Goal: Information Seeking & Learning: Understand process/instructions

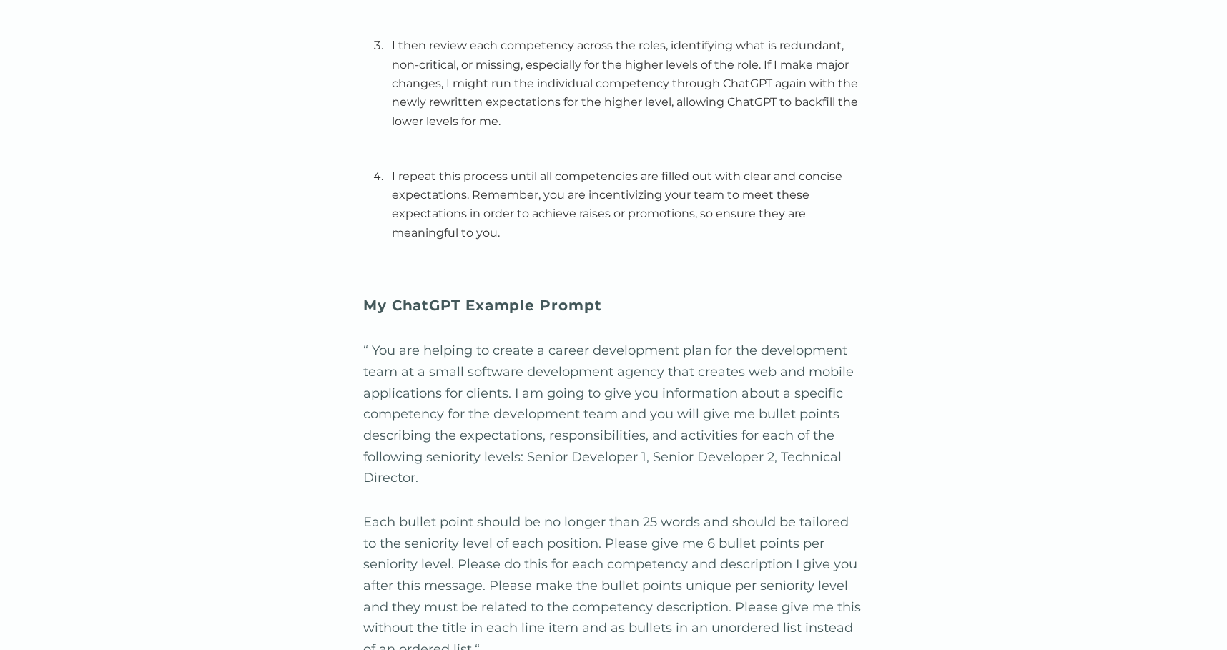
scroll to position [3133, 0]
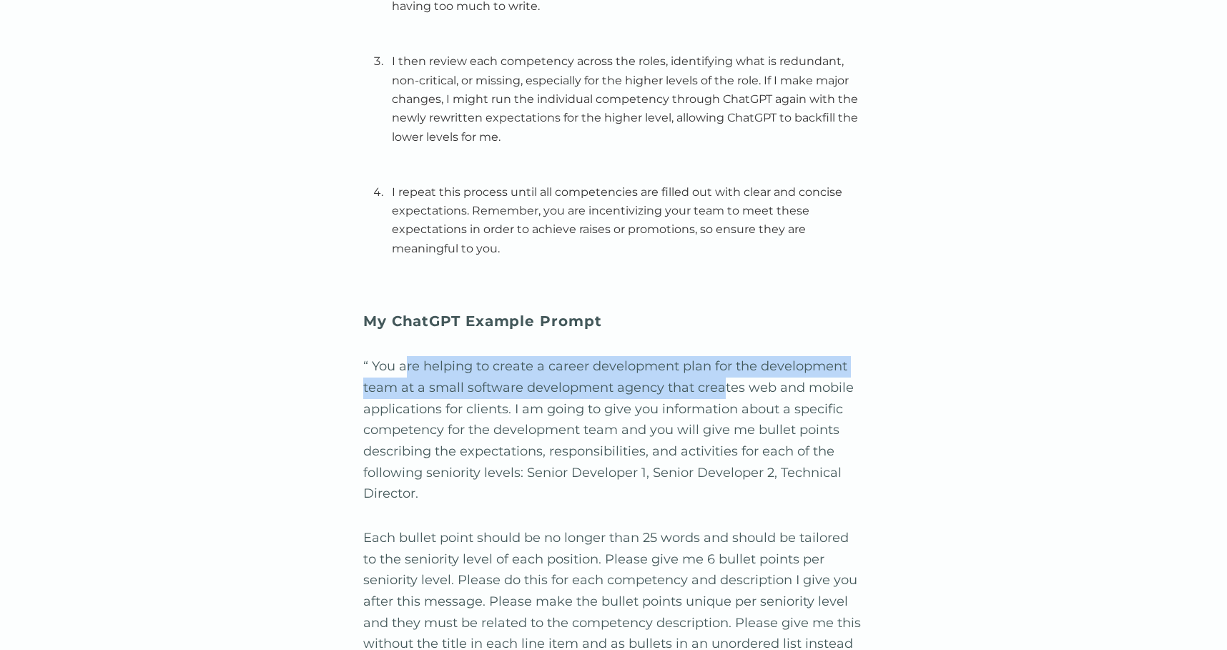
drag, startPoint x: 404, startPoint y: 370, endPoint x: 722, endPoint y: 384, distance: 318.6
click at [722, 384] on p "“ You are helping to create a career development plan for the development team …" at bounding box center [613, 430] width 501 height 149
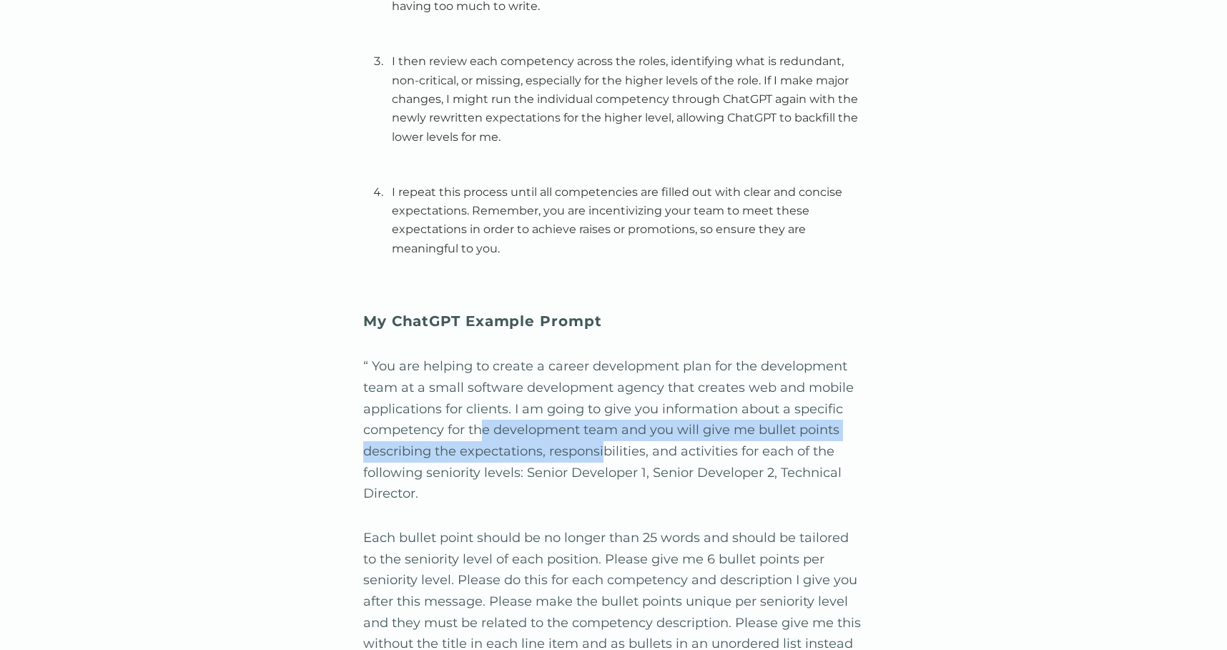
drag, startPoint x: 489, startPoint y: 436, endPoint x: 604, endPoint y: 462, distance: 118.1
click at [604, 462] on p "“ You are helping to create a career development plan for the development team …" at bounding box center [613, 430] width 501 height 149
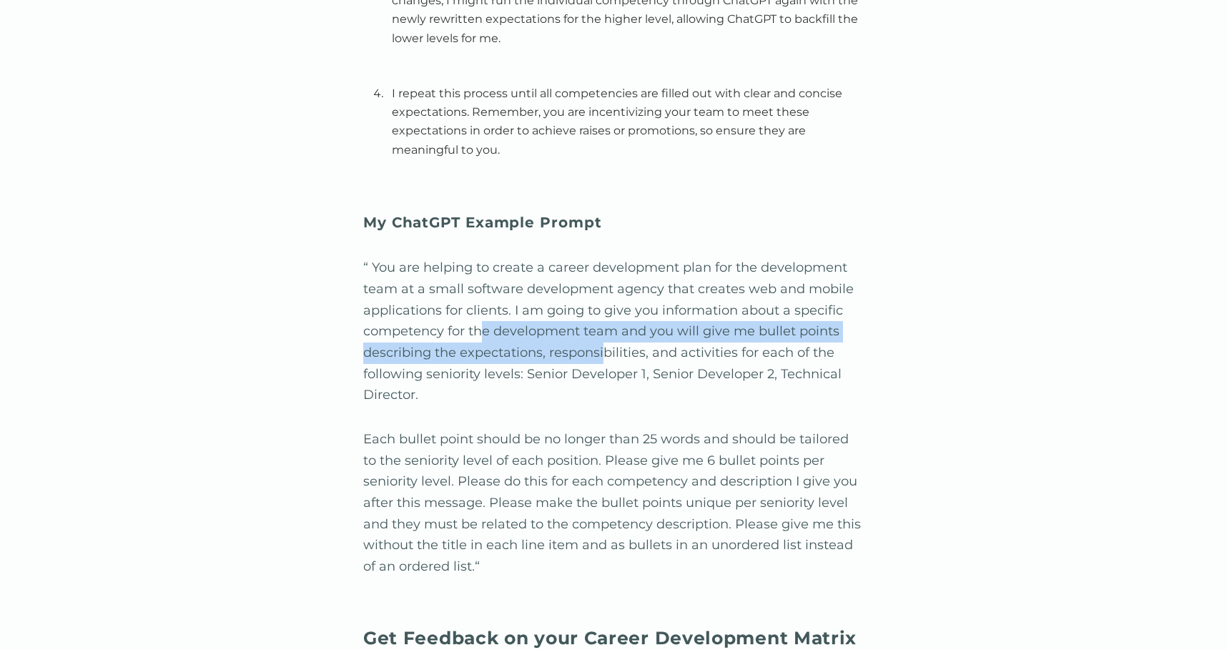
scroll to position [3233, 0]
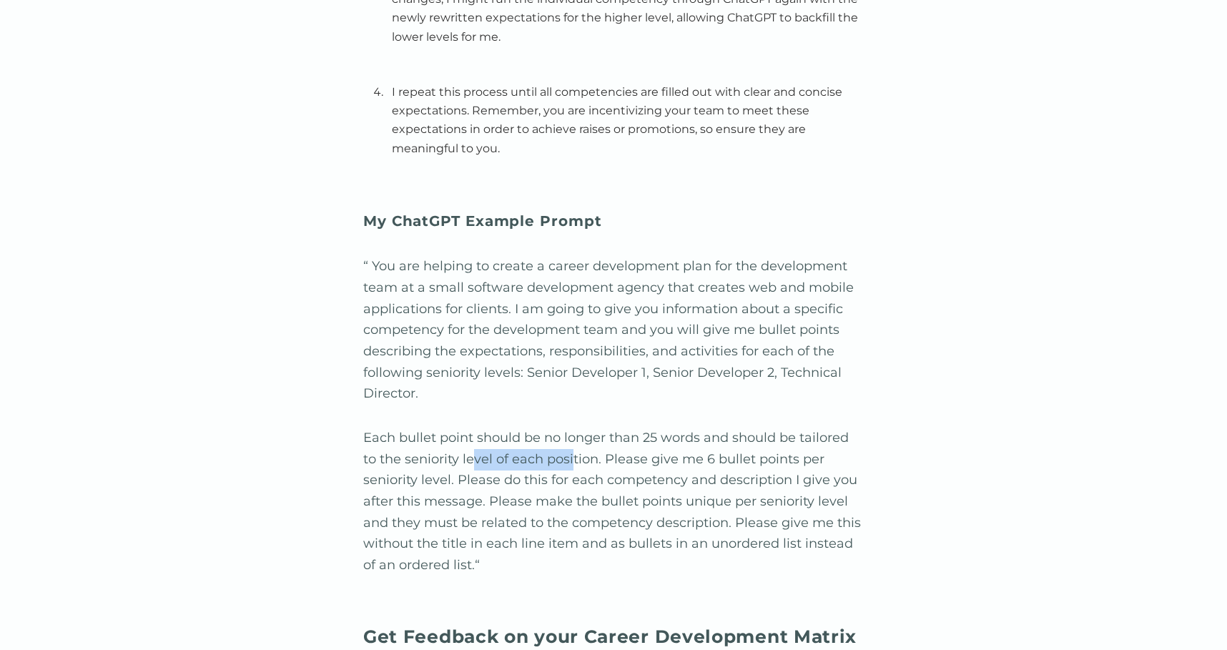
drag, startPoint x: 471, startPoint y: 463, endPoint x: 574, endPoint y: 465, distance: 103.7
click at [574, 465] on p "Each bullet point should be no longer than 25 words and should be tailored to t…" at bounding box center [613, 502] width 501 height 149
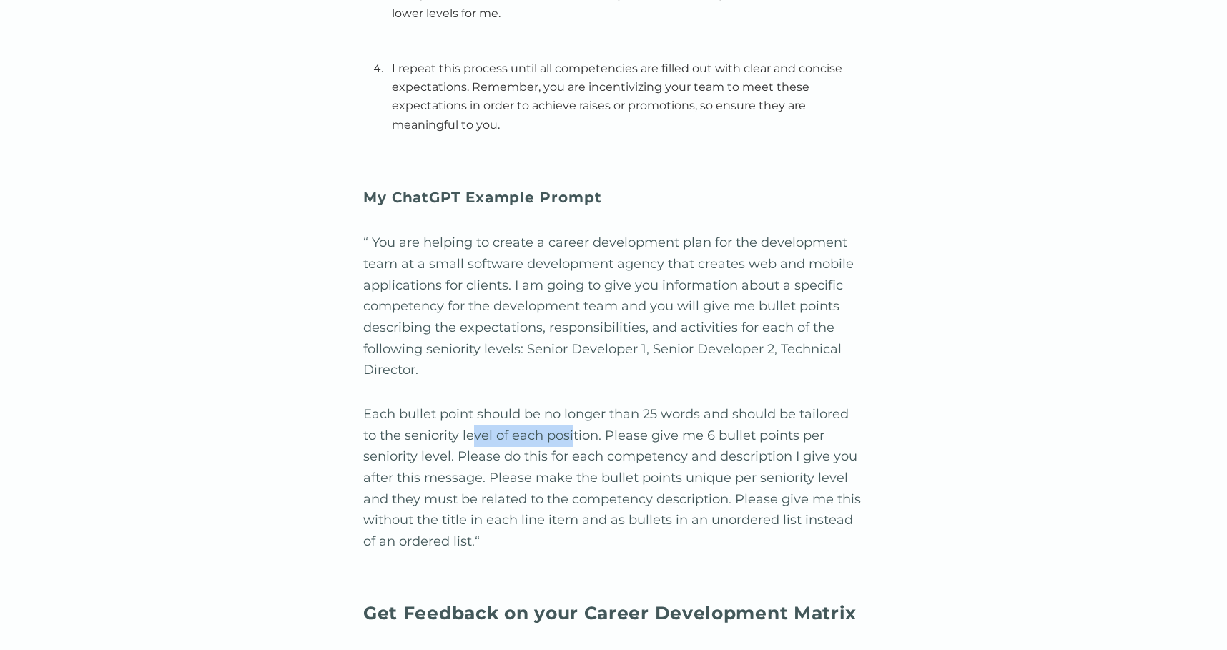
scroll to position [3258, 0]
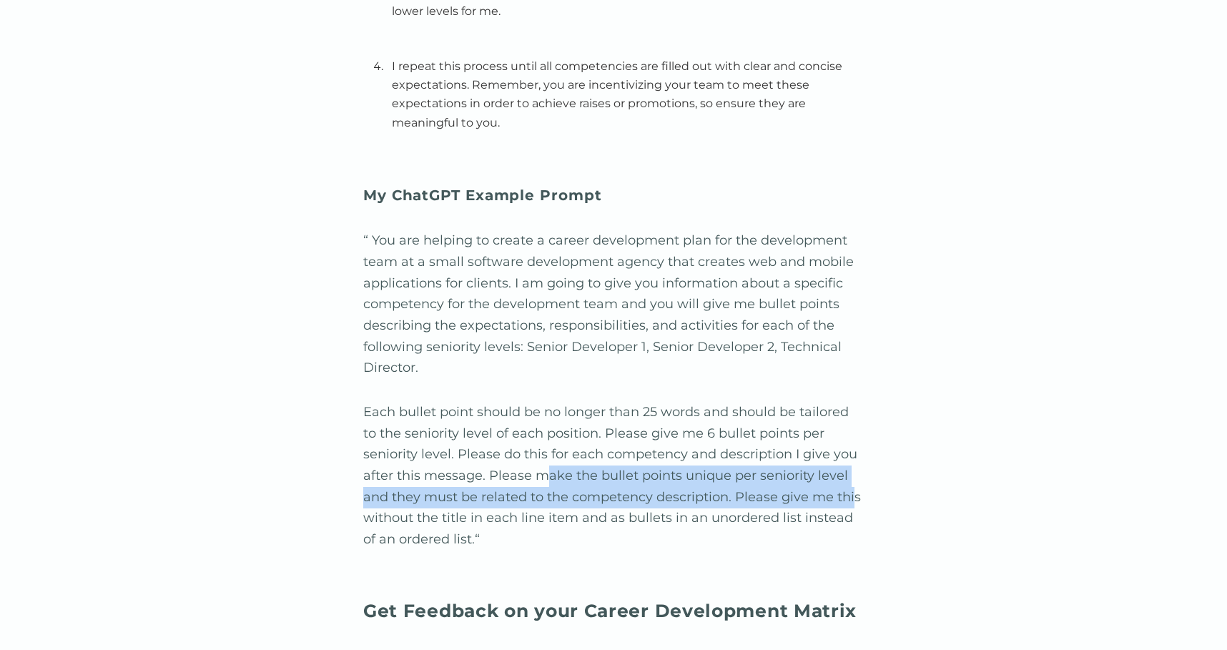
drag, startPoint x: 549, startPoint y: 485, endPoint x: 851, endPoint y: 496, distance: 302.0
click at [851, 496] on p "Each bullet point should be no longer than 25 words and should be tailored to t…" at bounding box center [613, 476] width 501 height 149
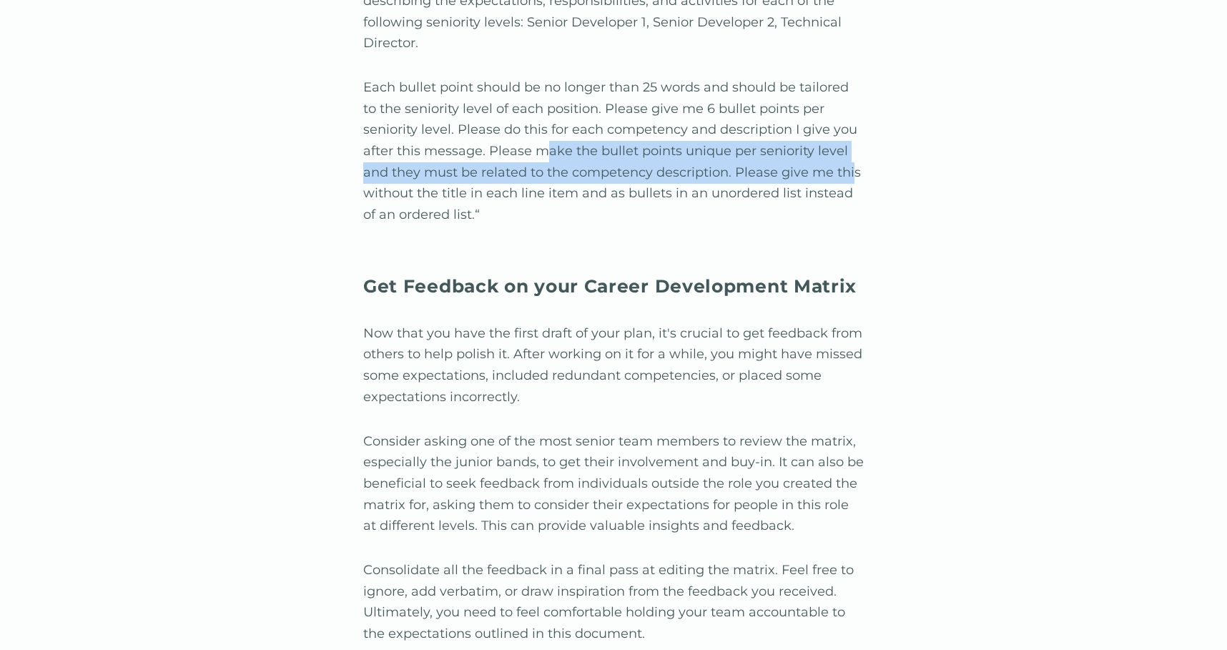
scroll to position [3590, 0]
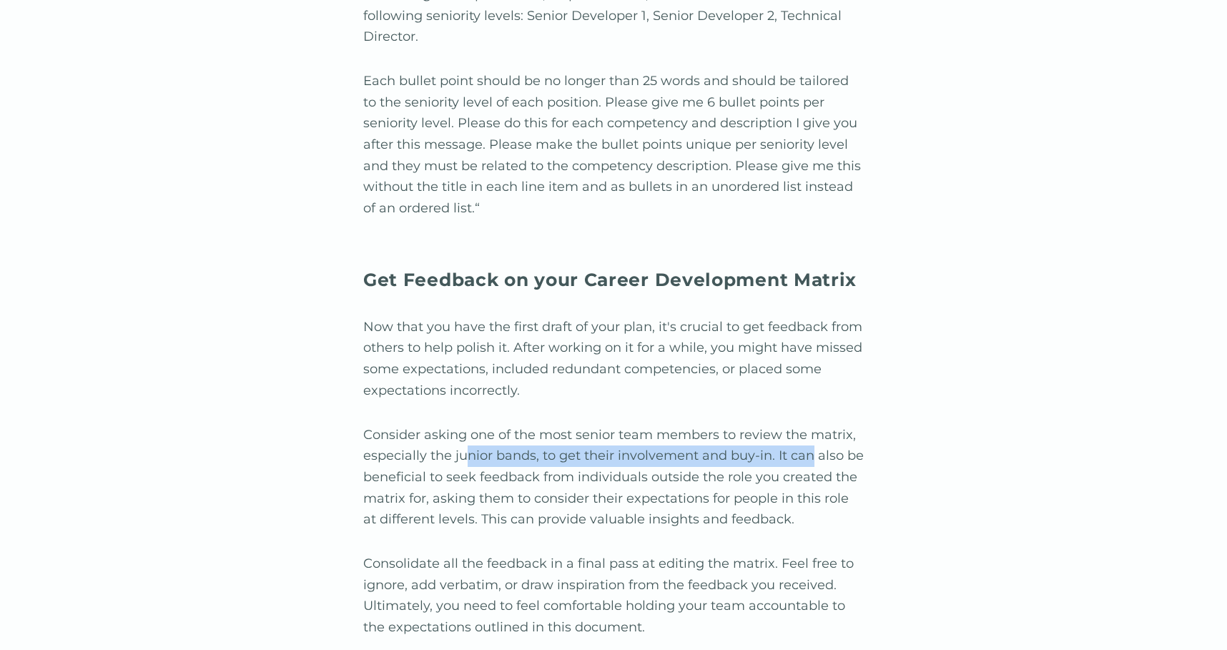
drag, startPoint x: 471, startPoint y: 461, endPoint x: 812, endPoint y: 470, distance: 341.3
click at [812, 470] on p "Consider asking one of the most senior team members to review the matrix, espec…" at bounding box center [613, 478] width 501 height 106
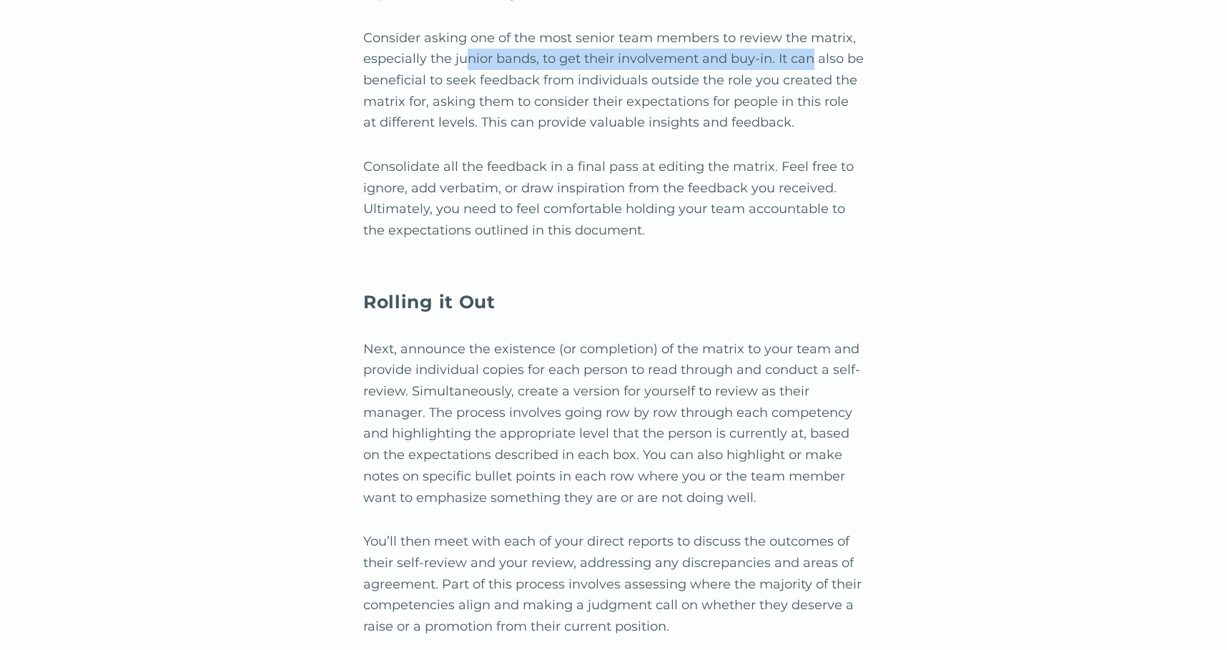
scroll to position [3987, 0]
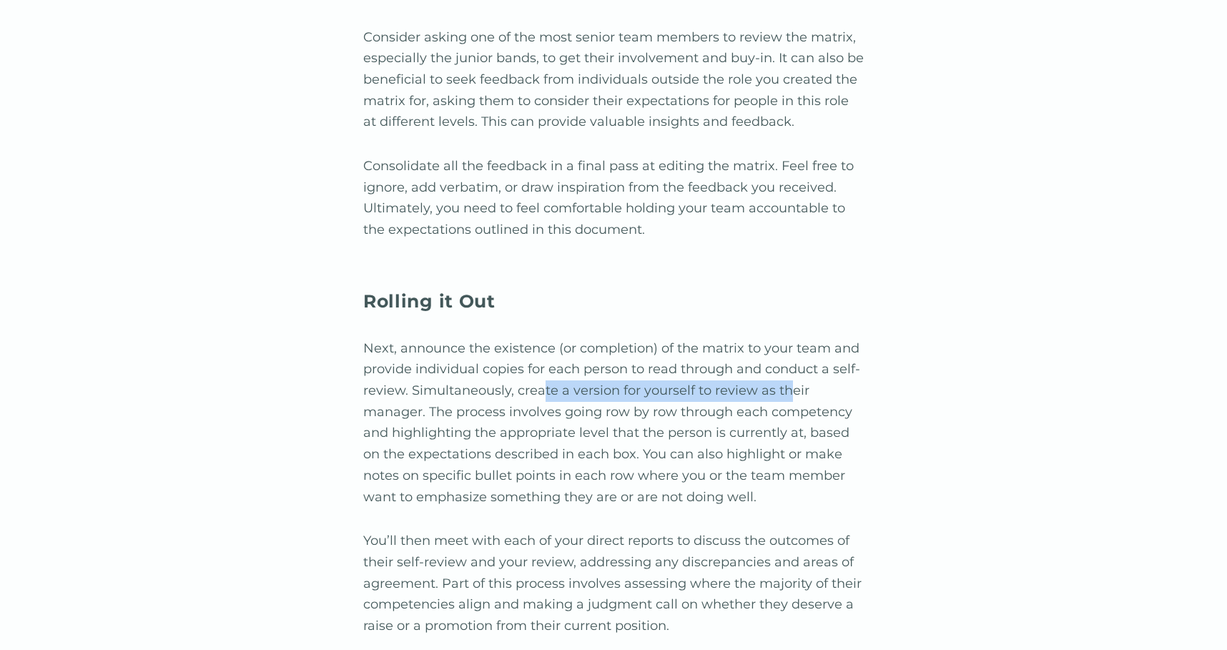
drag, startPoint x: 541, startPoint y: 396, endPoint x: 787, endPoint y: 399, distance: 246.0
click at [787, 399] on p "Next, announce the existence (or completion) of the matrix to your team and pro…" at bounding box center [613, 423] width 501 height 170
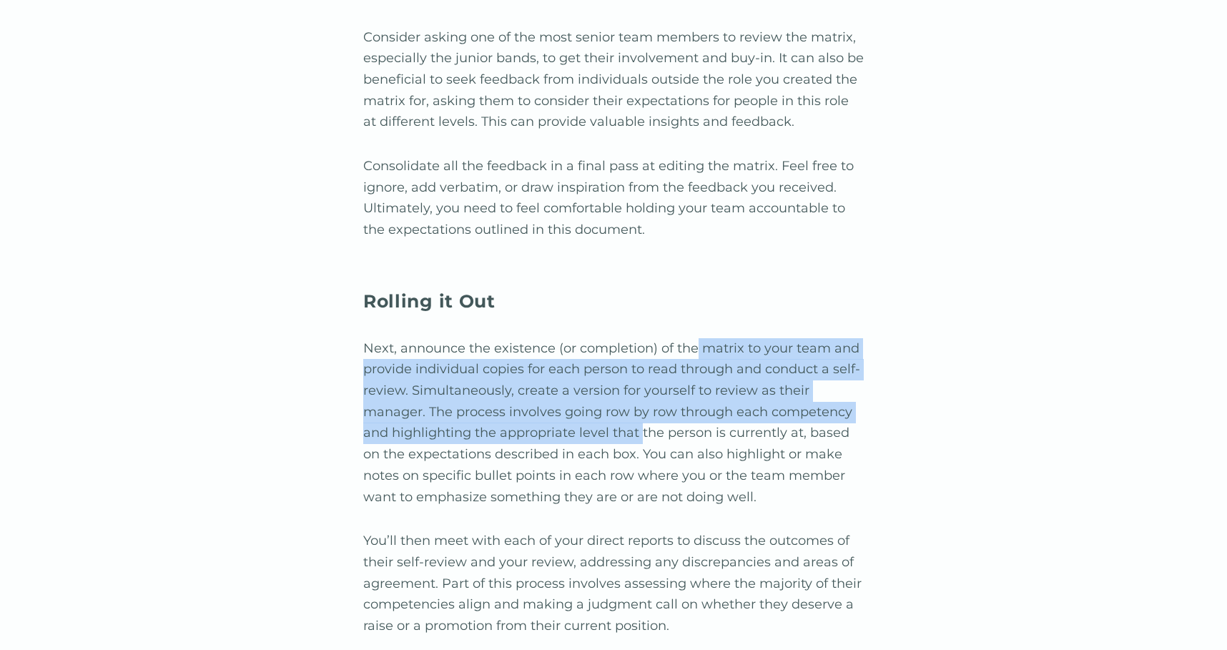
drag, startPoint x: 704, startPoint y: 348, endPoint x: 640, endPoint y: 426, distance: 100.1
click at [644, 428] on p "Next, announce the existence (or completion) of the matrix to your team and pro…" at bounding box center [613, 423] width 501 height 170
click at [467, 425] on p "Next, announce the existence (or completion) of the matrix to your team and pro…" at bounding box center [613, 423] width 501 height 170
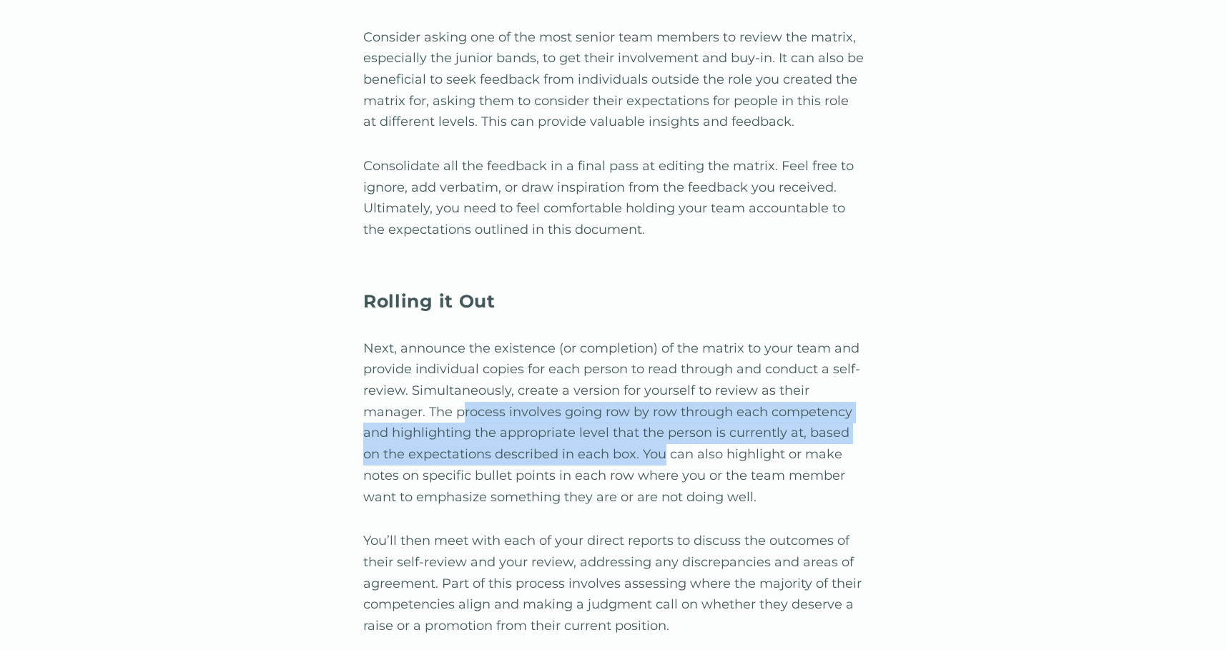
drag, startPoint x: 461, startPoint y: 418, endPoint x: 682, endPoint y: 456, distance: 224.3
click at [669, 457] on p "Next, announce the existence (or completion) of the matrix to your team and pro…" at bounding box center [613, 423] width 501 height 170
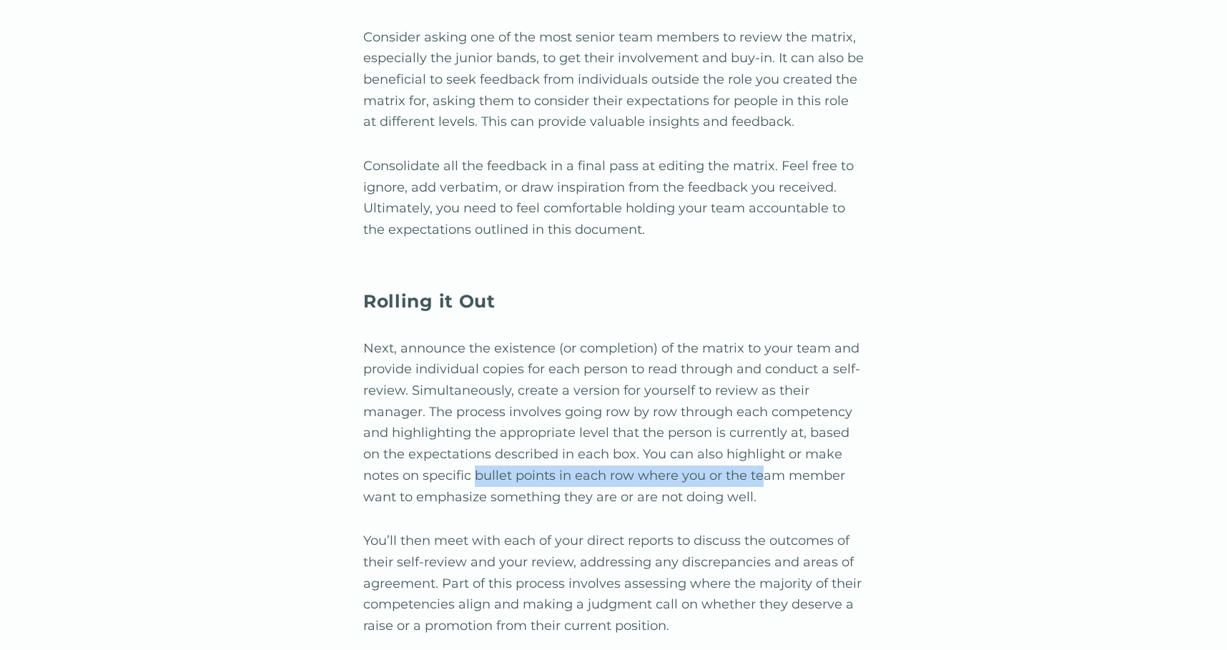
drag, startPoint x: 496, startPoint y: 482, endPoint x: 765, endPoint y: 487, distance: 269.7
click at [765, 487] on p "Next, announce the existence (or completion) of the matrix to your team and pro…" at bounding box center [613, 423] width 501 height 170
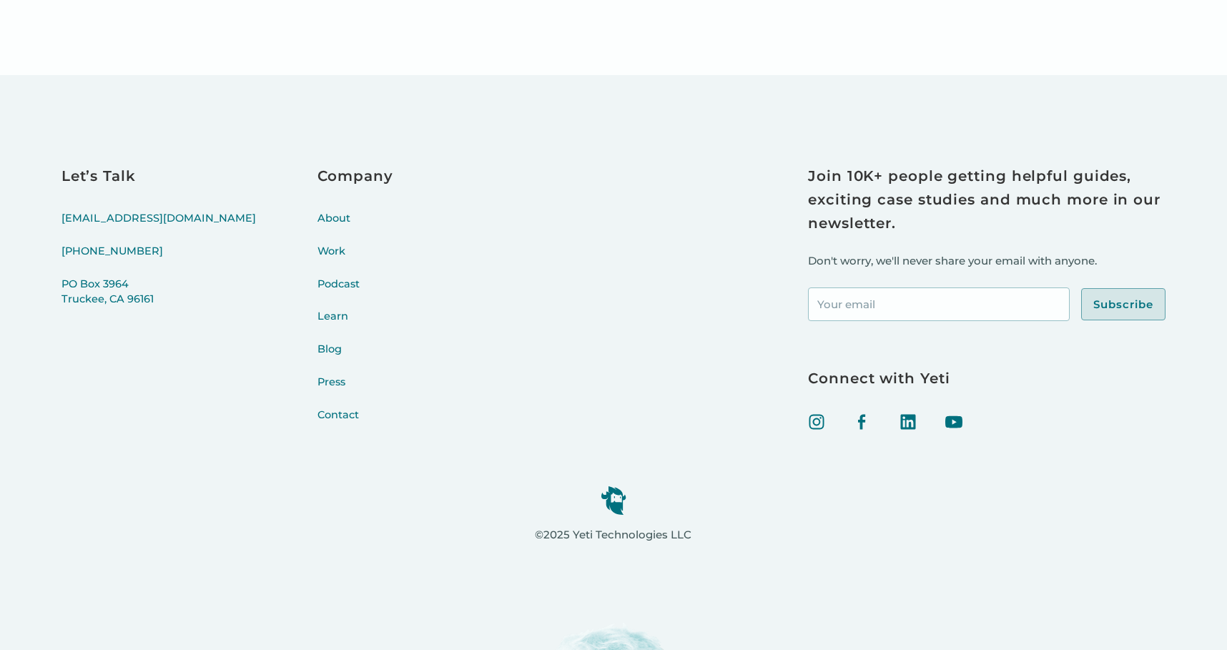
scroll to position [7951, 0]
